Goal: Task Accomplishment & Management: Use online tool/utility

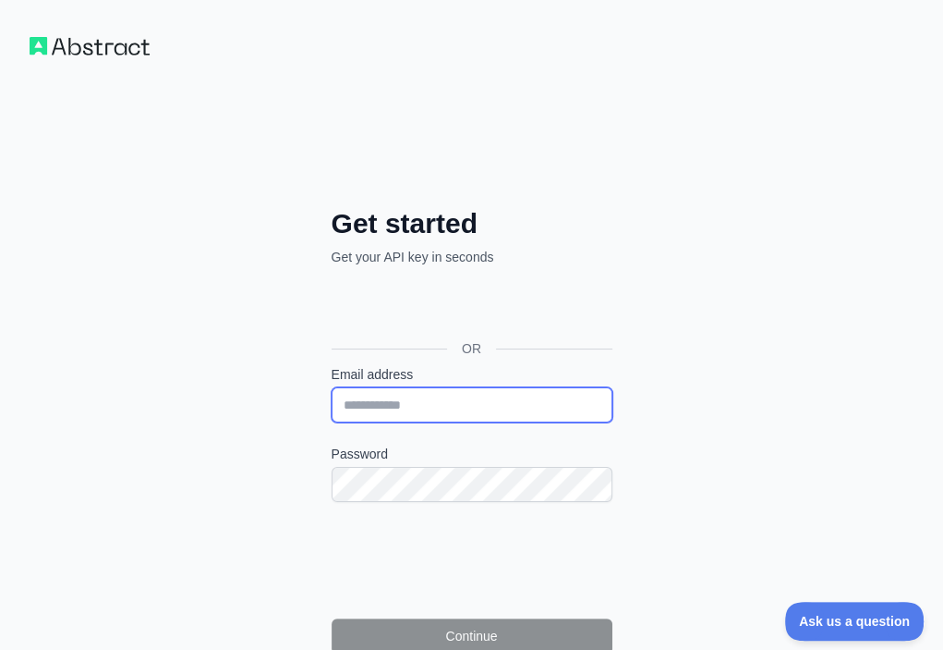
click at [332, 387] on input "Email address" at bounding box center [472, 404] width 281 height 35
paste input "**********"
type input "**********"
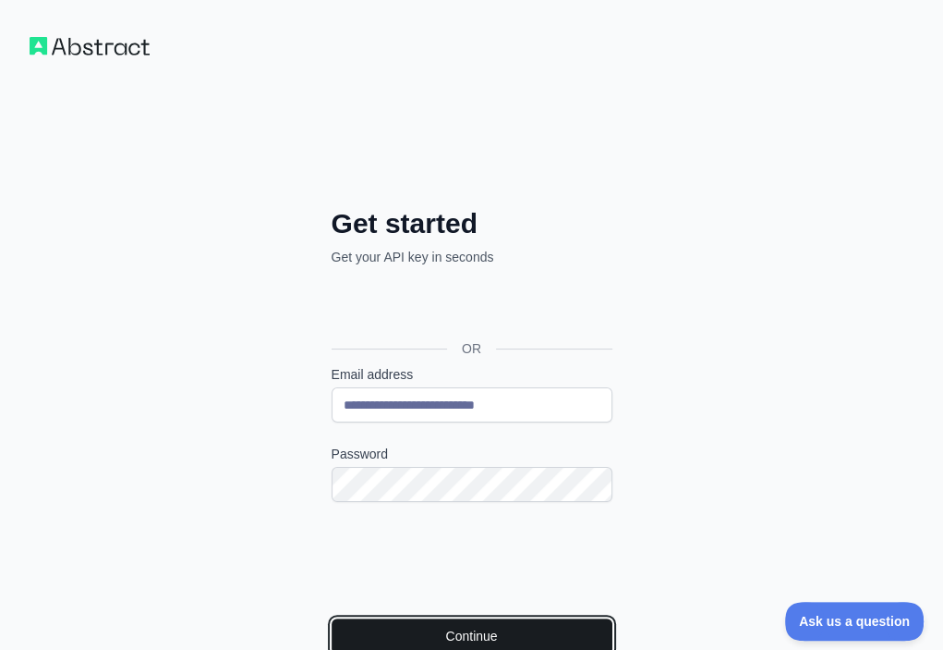
click at [332, 618] on button "Continue" at bounding box center [472, 635] width 281 height 35
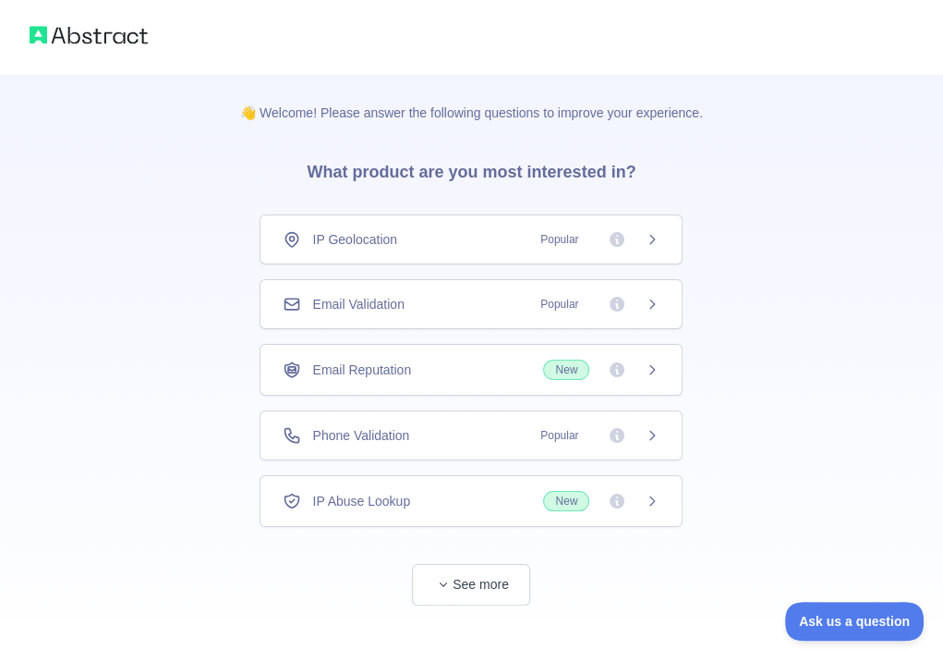
click at [477, 305] on div "Email Validation Popular" at bounding box center [471, 304] width 377 height 18
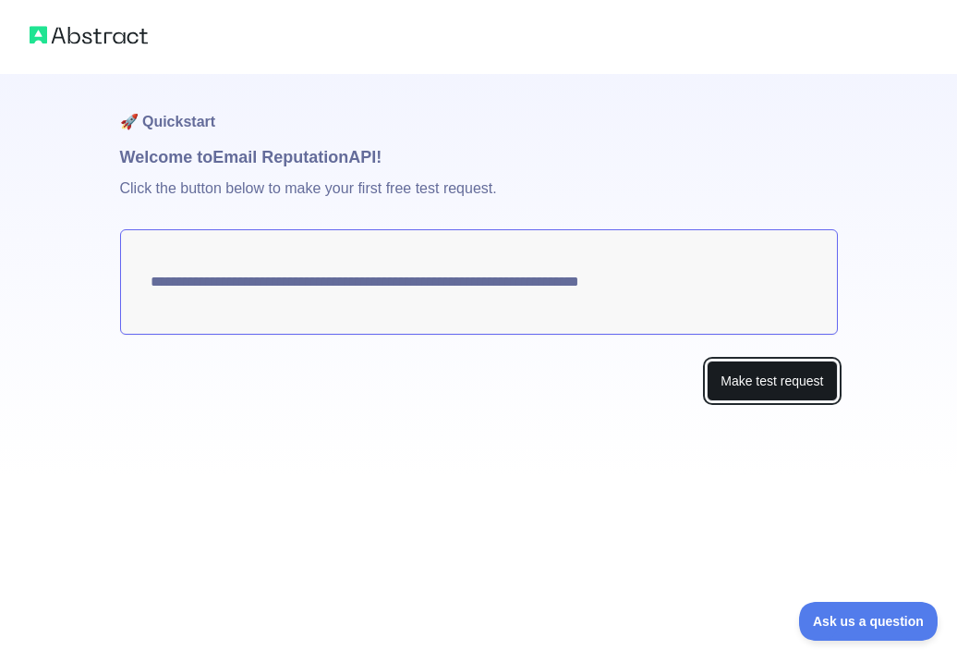
click at [740, 387] on button "Make test request" at bounding box center [772, 381] width 130 height 42
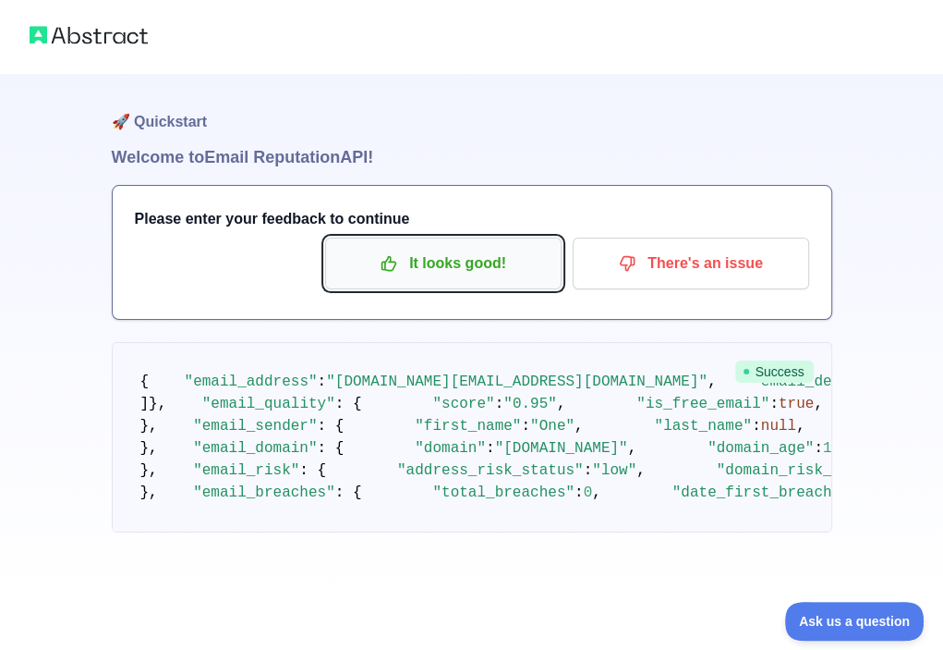
click at [397, 261] on icon "button" at bounding box center [389, 263] width 18 height 18
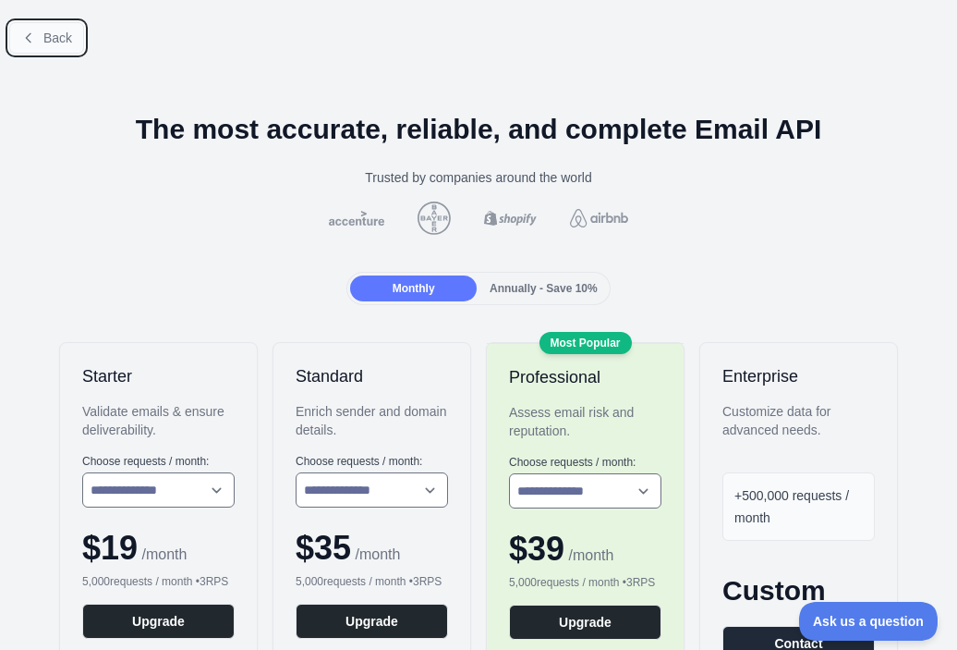
click at [58, 36] on span "Back" at bounding box center [57, 37] width 29 height 15
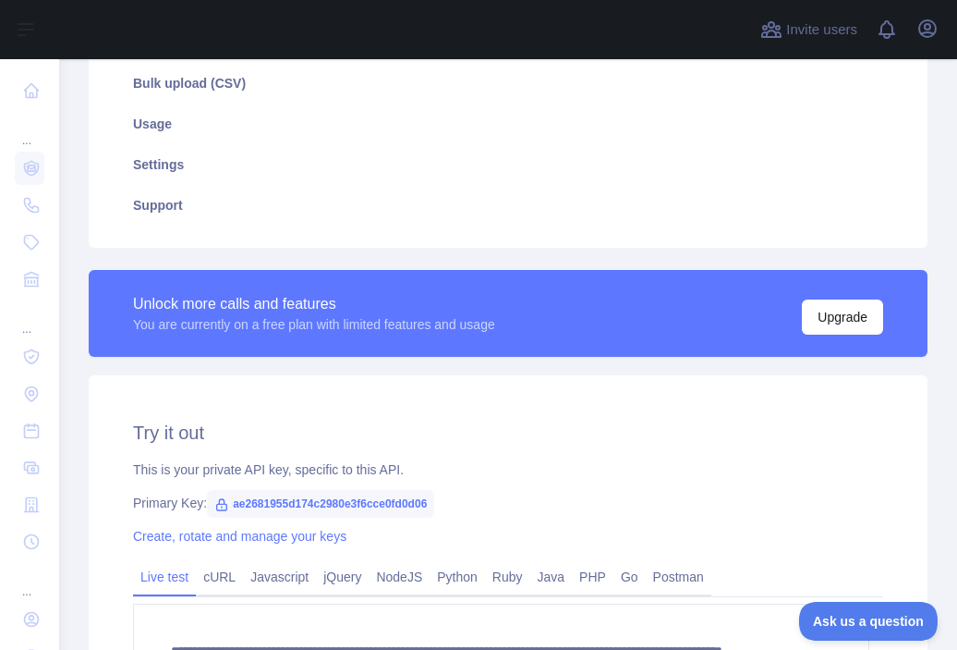
scroll to position [462, 0]
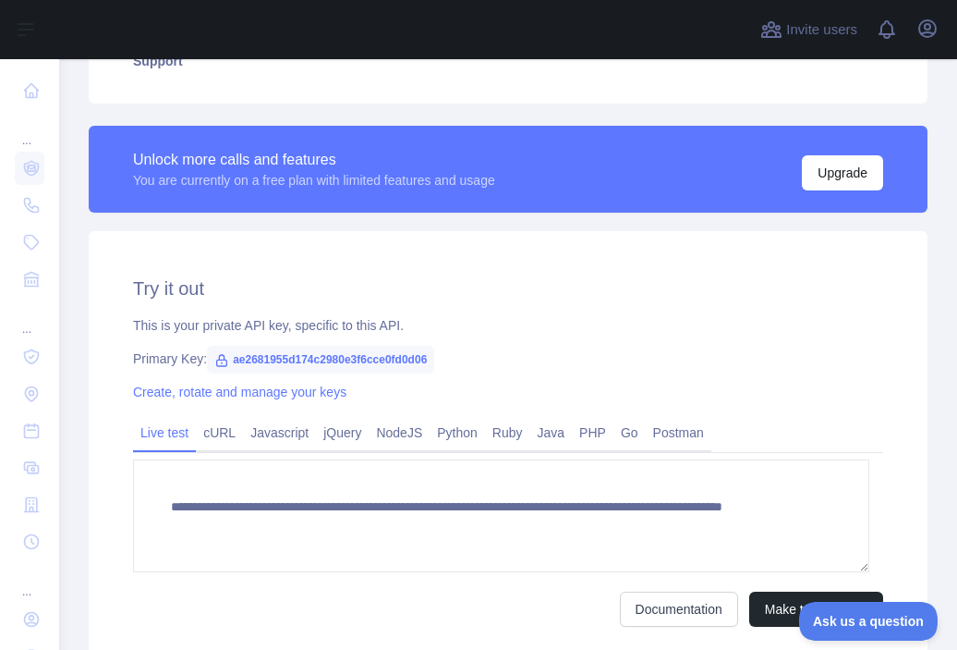
click at [392, 351] on span "ae2681955d174c2980e3f6cce0fd0d06" at bounding box center [320, 360] width 227 height 28
click at [395, 355] on span "ae2681955d174c2980e3f6cce0fd0d06" at bounding box center [320, 360] width 227 height 28
copy span "ae2681955d174c2980e3f6cce0fd0d06"
